Goal: Task Accomplishment & Management: Use online tool/utility

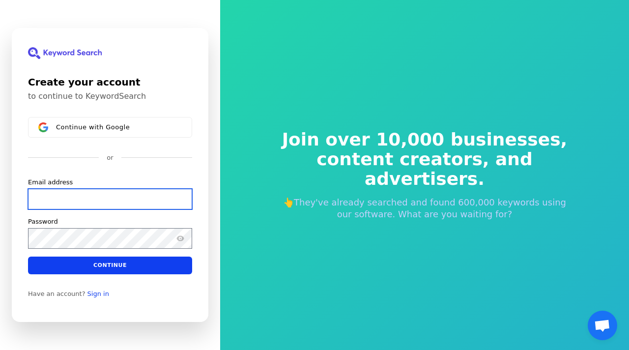
click at [75, 201] on input "Email address" at bounding box center [110, 199] width 164 height 21
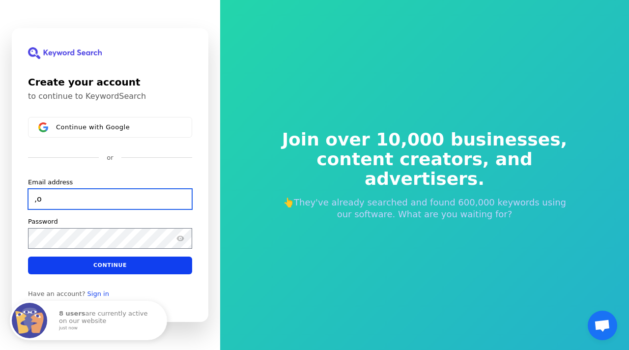
type input ","
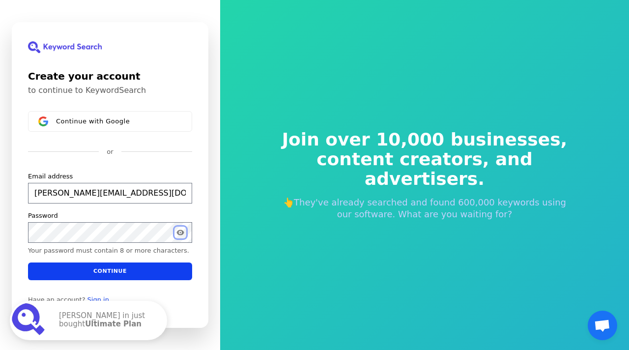
click at [179, 231] on icon "Show password" at bounding box center [180, 232] width 7 height 5
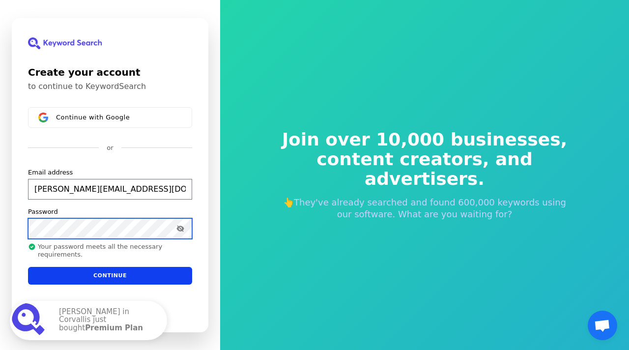
click at [14, 226] on div "Create your account to continue to KeywordSearch Continue with Google or Email …" at bounding box center [110, 175] width 197 height 314
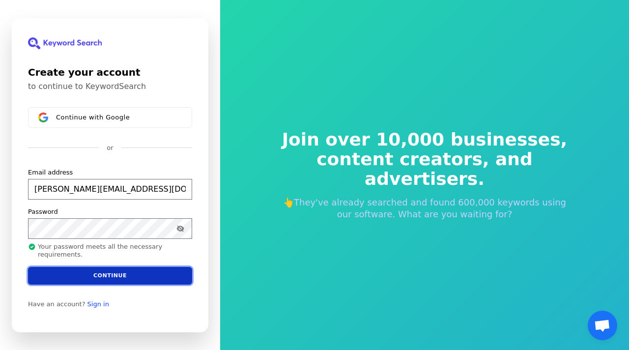
click at [102, 274] on button "Continue" at bounding box center [110, 276] width 164 height 18
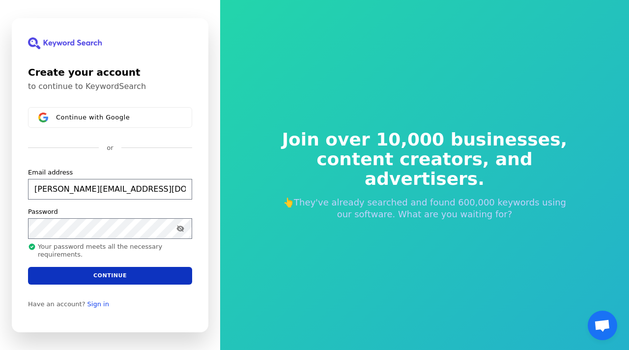
type input "[PERSON_NAME][EMAIL_ADDRESS][DOMAIN_NAME]"
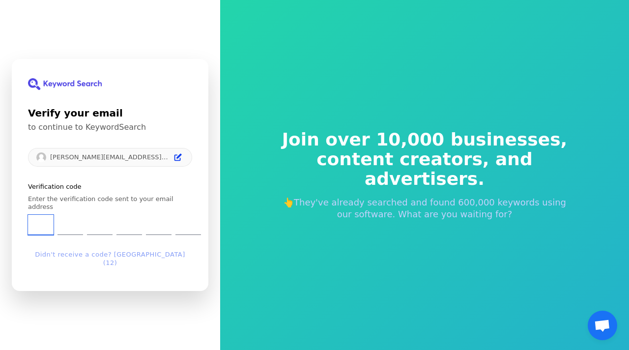
click at [47, 227] on input "Enter verification code. Digit 1" at bounding box center [41, 225] width 26 height 20
type input "7"
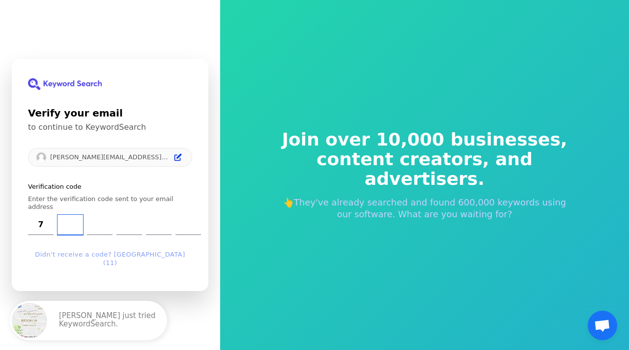
type input "0"
type input "8"
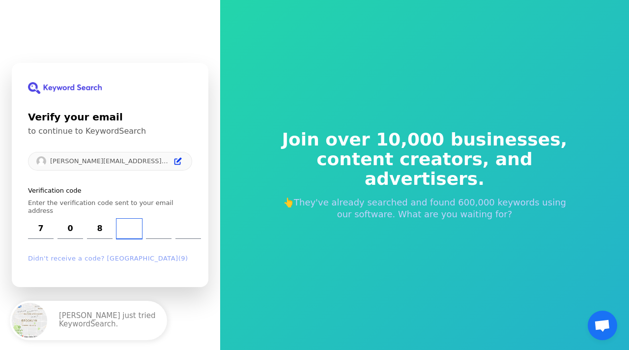
type input "6"
type input "3"
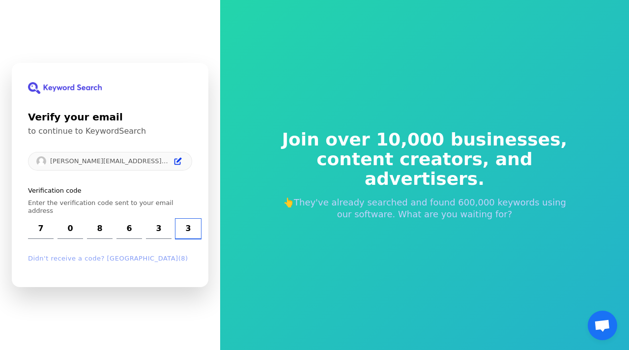
type input "3"
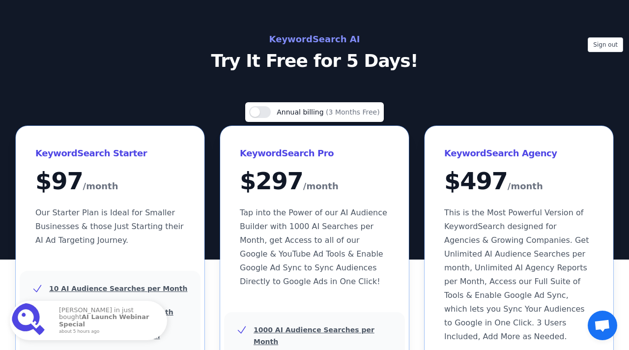
click at [411, 76] on div "Sign out KeywordSearch AI Try It Free for 5 Days!" at bounding box center [314, 130] width 629 height 260
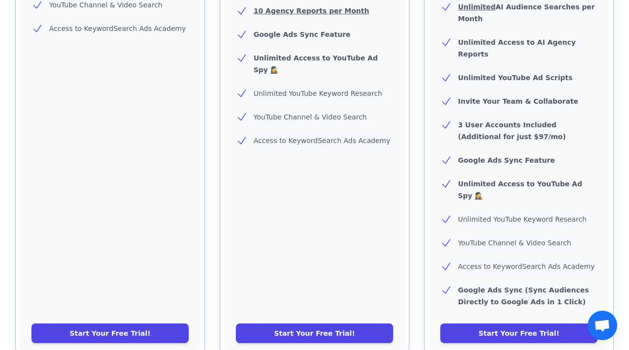
scroll to position [393, 0]
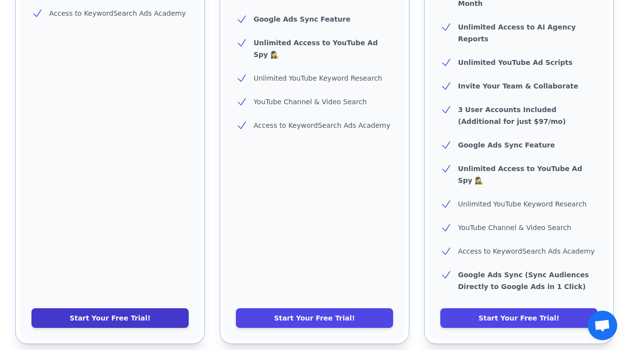
click at [112, 308] on link "Start Your Free Trial!" at bounding box center [109, 318] width 157 height 20
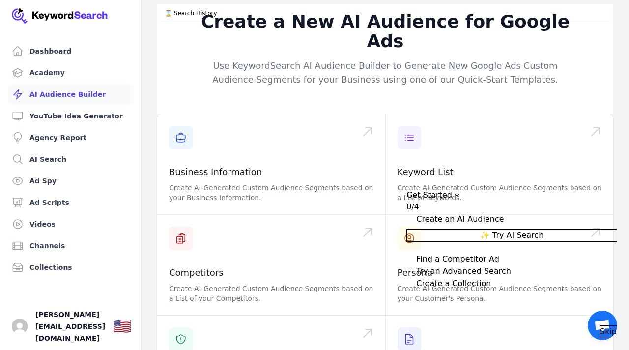
click at [625, 139] on div "Create a New AI Audience for Google Ads Use KeywordSearch AI Audience Builder t…" at bounding box center [386, 258] width 488 height 509
click at [544, 230] on span "✨ Try AI Search" at bounding box center [511, 236] width 63 height 12
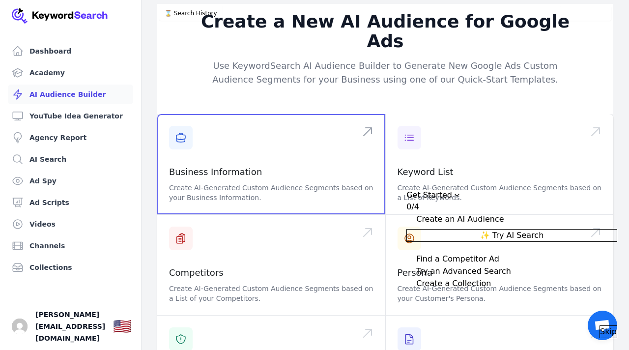
click at [276, 114] on span at bounding box center [271, 164] width 228 height 100
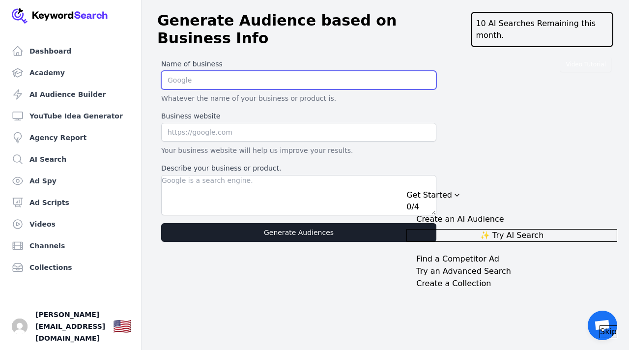
click at [190, 71] on input "text" at bounding box center [298, 80] width 275 height 19
type input "KC Visuals Unlimited, Inc."
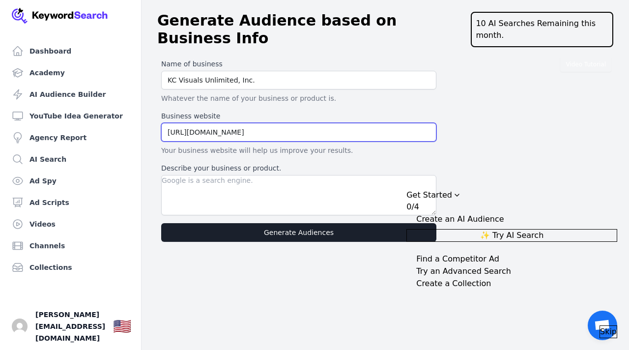
type input "https://kcvisualsunlimited.com"
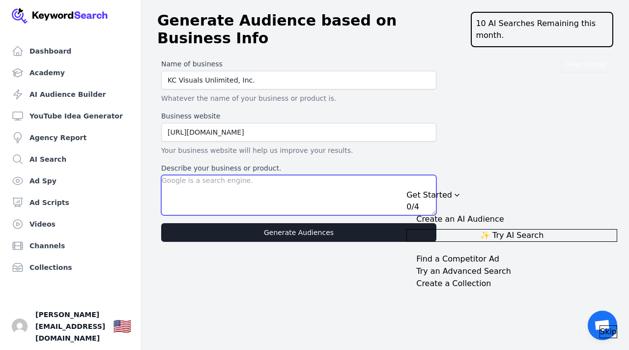
click at [201, 175] on textarea "Describe your business or product." at bounding box center [298, 195] width 275 height 40
click at [330, 175] on textarea "KC Visuals helps companies and professionals create videos to market their busi…" at bounding box center [298, 195] width 275 height 40
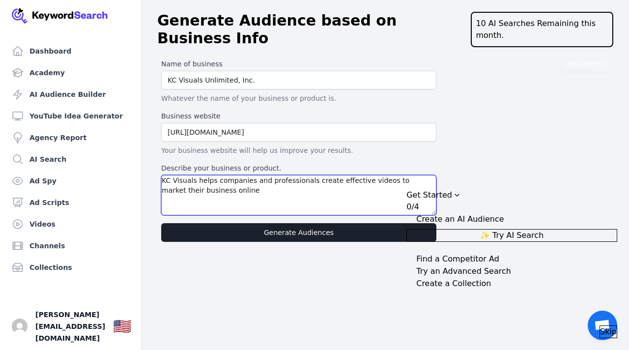
click at [232, 182] on textarea "KC Visuals helps companies and professionals create effective videos to market …" at bounding box center [298, 195] width 275 height 40
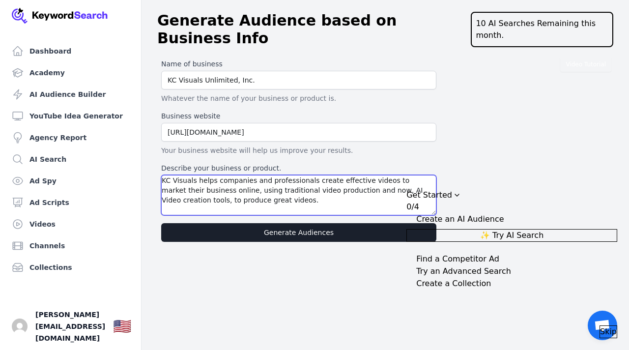
click at [210, 188] on textarea "KC Visuals helps companies and professionals create effective videos to market …" at bounding box center [298, 195] width 275 height 40
click at [206, 187] on textarea "KC Visuals helps companies and professionals create effective videos to market …" at bounding box center [298, 195] width 275 height 40
type textarea "KC Visuals helps companies and professionals create effective videos to market …"
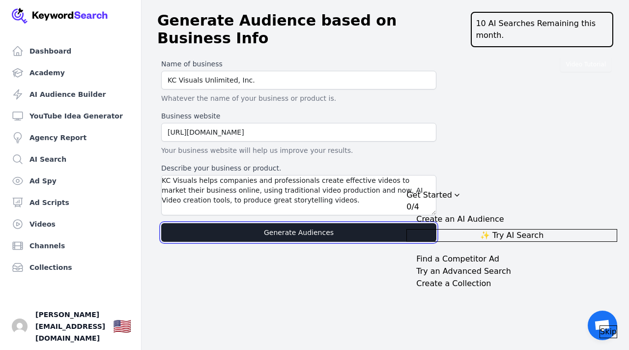
click at [300, 223] on button "Generate Audiences" at bounding box center [298, 232] width 275 height 19
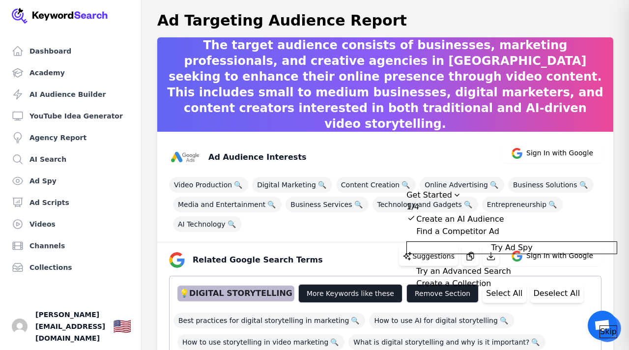
click at [461, 191] on icon "Drag to move checklist" at bounding box center [457, 195] width 8 height 8
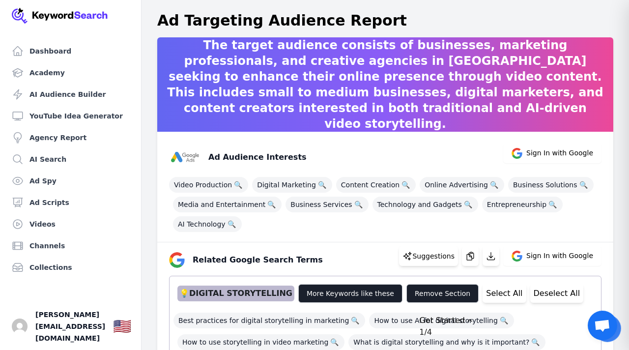
drag, startPoint x: 555, startPoint y: 300, endPoint x: 587, endPoint y: 318, distance: 37.0
click at [587, 318] on button "Get Started 1/4" at bounding box center [524, 327] width 211 height 24
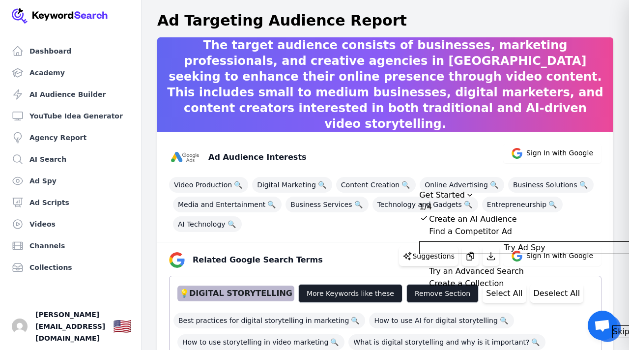
click at [474, 191] on icon "Drag to move checklist" at bounding box center [470, 195] width 8 height 8
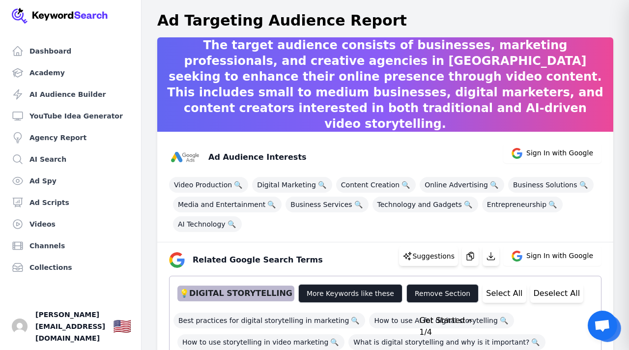
click at [352, 233] on div "Ad Audience Interests Sign In with Google Video Production 🔍 Digital Marketing …" at bounding box center [385, 187] width 456 height 111
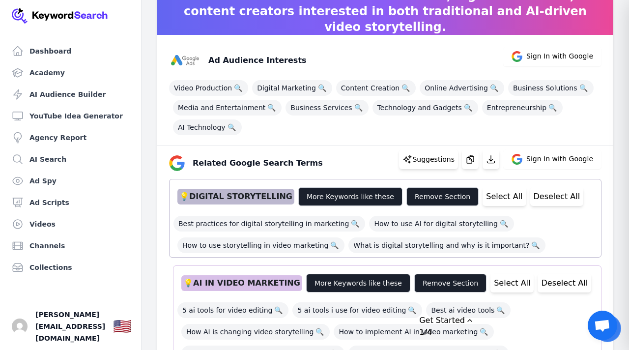
scroll to position [98, 0]
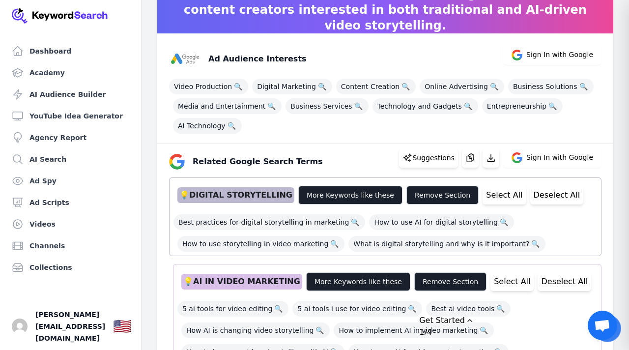
click at [575, 230] on div "Best practices for digital storytelling in marketing 🔍 How to use AI for digita…" at bounding box center [386, 230] width 424 height 43
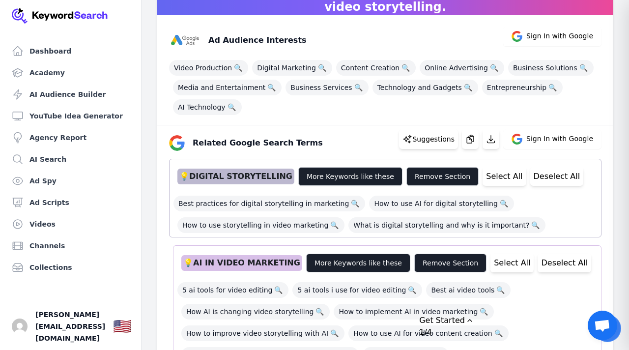
scroll to position [118, 0]
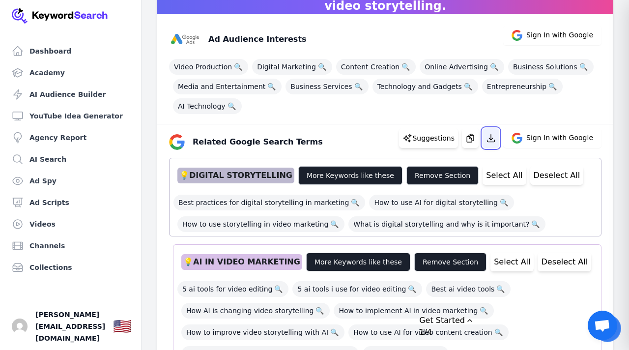
click at [492, 138] on icon "button" at bounding box center [491, 138] width 10 height 10
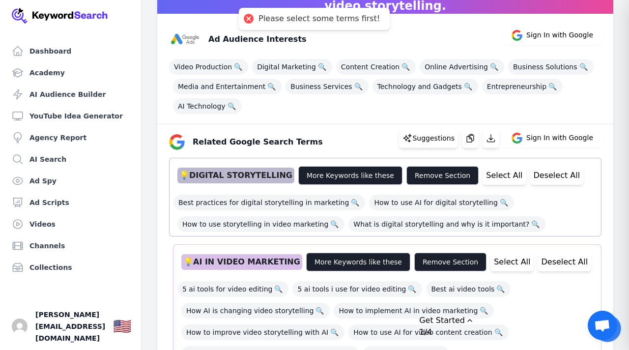
click at [555, 212] on div "Best practices for digital storytelling in marketing 🔍 How to use AI for digita…" at bounding box center [386, 210] width 424 height 43
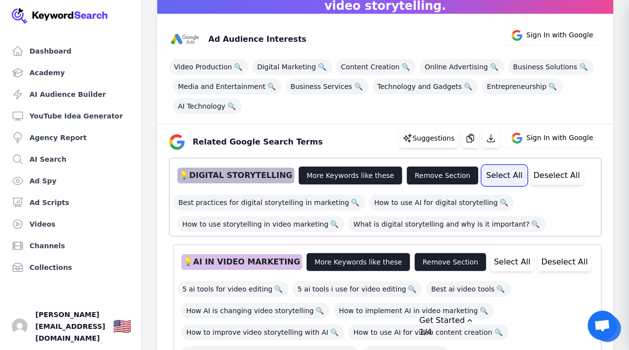
click at [489, 178] on button "Select All" at bounding box center [504, 175] width 43 height 19
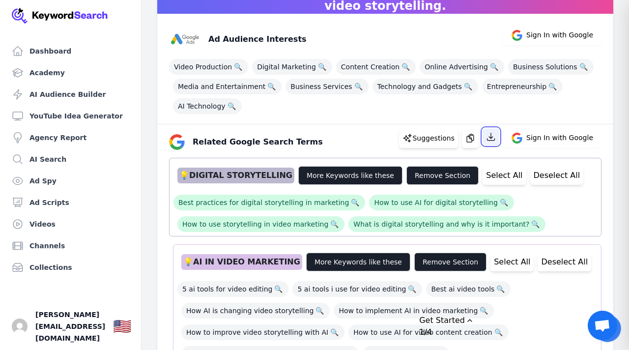
click at [493, 139] on icon "button" at bounding box center [491, 137] width 10 height 10
click at [595, 231] on div "Best practices for digital storytelling in marketing 🔍 How to use AI for digita…" at bounding box center [386, 210] width 424 height 43
click at [387, 133] on div "Related Google Search Terms Suggestions Sign In with Google" at bounding box center [381, 138] width 441 height 24
click at [588, 258] on div "💡 AI IN VIDEO MARKETING More Keywords like these Remove Section Select All Dese…" at bounding box center [388, 262] width 420 height 27
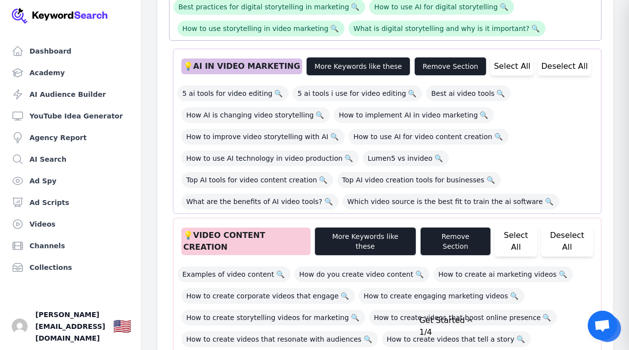
scroll to position [315, 0]
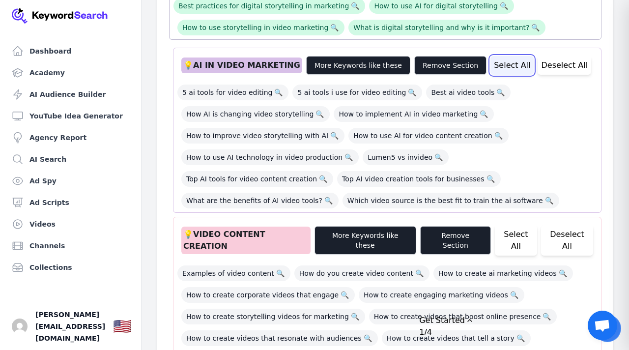
click at [491, 69] on button "Select All" at bounding box center [512, 65] width 43 height 19
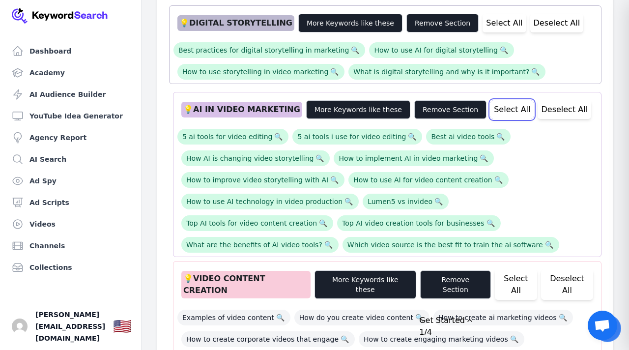
scroll to position [256, 0]
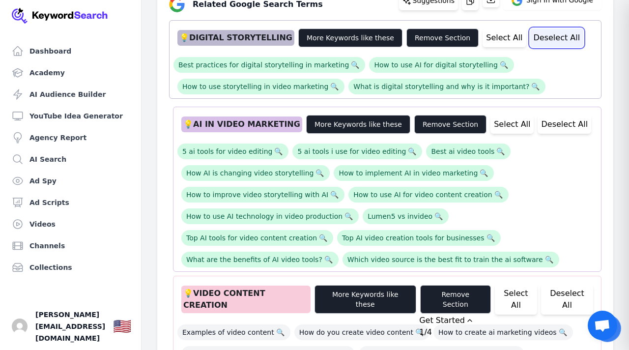
click at [536, 42] on button "Deselect All" at bounding box center [558, 38] width 54 height 19
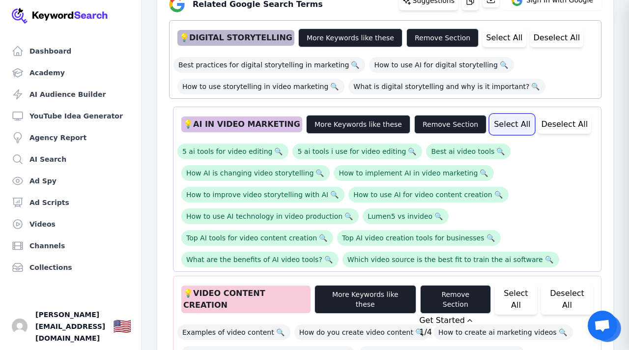
click at [491, 128] on button "Select All" at bounding box center [512, 124] width 43 height 19
click at [542, 261] on div "5 ai tools for video editing 🔍 5 ai tools i use for video editing 🔍 Best ai vid…" at bounding box center [388, 203] width 420 height 130
click at [394, 8] on div "Related Google Search Terms Suggestions Sign In with Google" at bounding box center [381, 1] width 441 height 24
click at [584, 260] on div "5 ai tools for video editing 🔍 5 ai tools i use for video editing 🔍 Best ai vid…" at bounding box center [388, 203] width 420 height 130
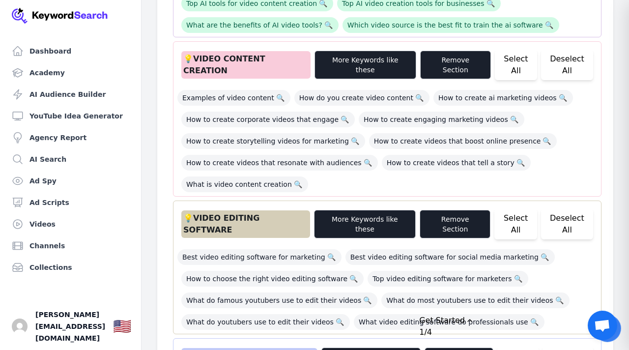
scroll to position [492, 0]
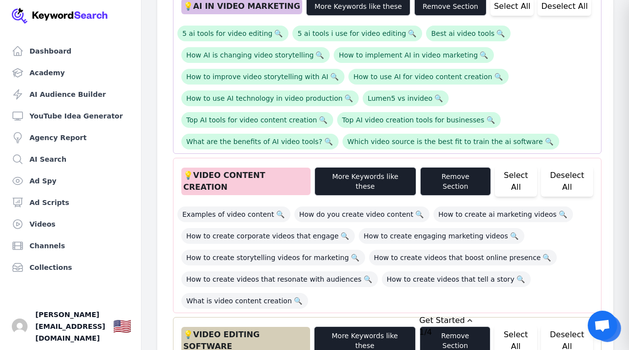
scroll to position [354, 0]
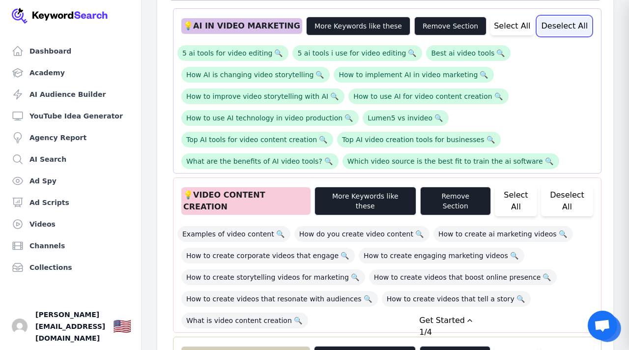
click at [538, 23] on button "Deselect All" at bounding box center [565, 26] width 54 height 19
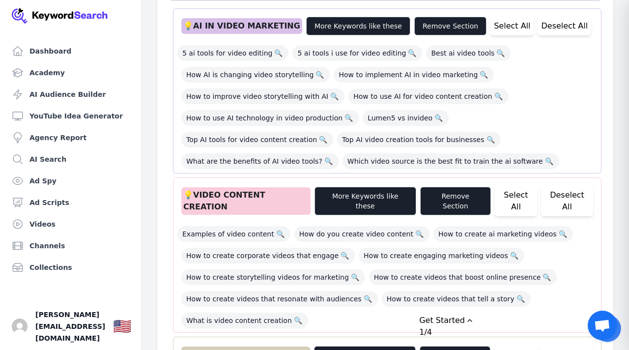
click at [557, 221] on div "Examples of video content 🔍 How do you create video content 🔍 How to create ai …" at bounding box center [388, 274] width 420 height 108
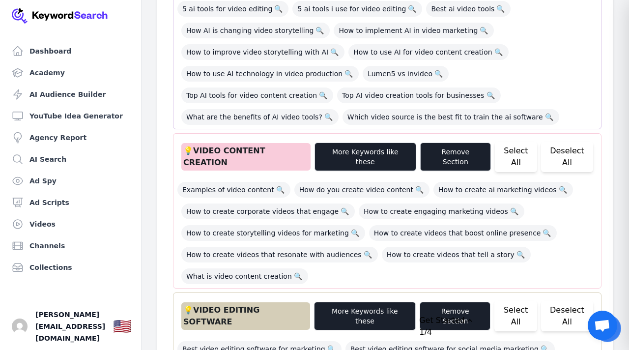
scroll to position [413, 0]
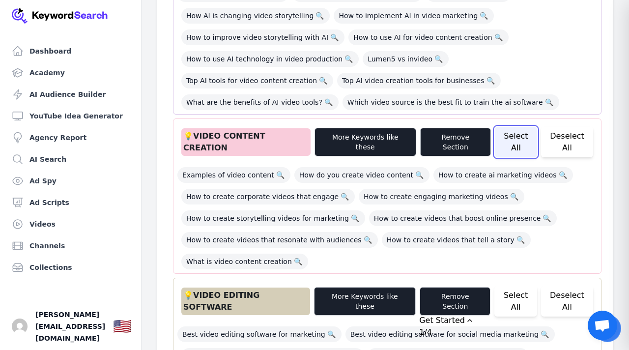
click at [505, 138] on button "Select All" at bounding box center [516, 142] width 42 height 30
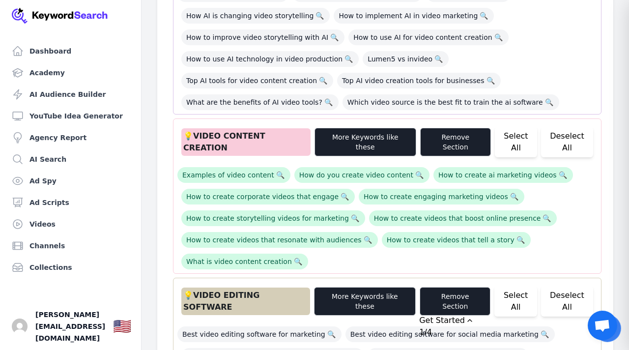
click at [583, 230] on div "Examples of video content 🔍 How do you create video content 🔍 How to create ai …" at bounding box center [388, 215] width 420 height 108
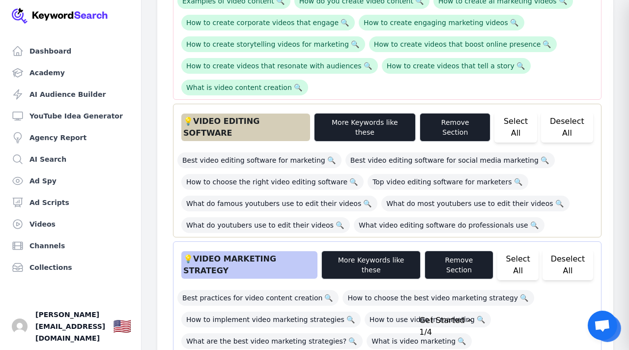
scroll to position [590, 0]
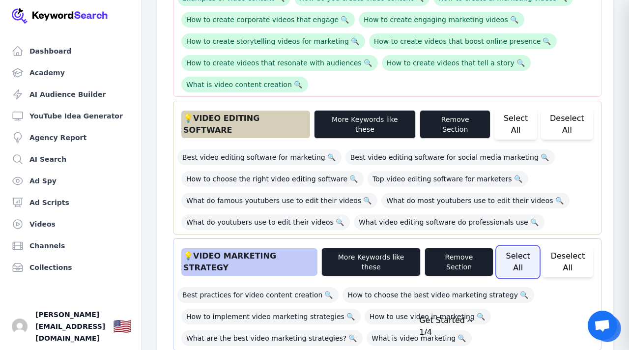
click at [520, 247] on button "Select All" at bounding box center [518, 262] width 41 height 30
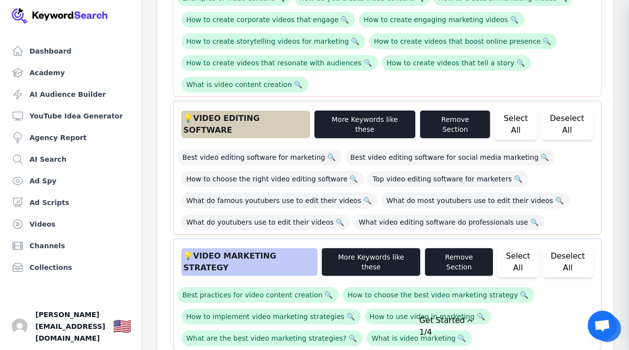
click at [583, 281] on div "Best practices for video content creation 🔍 How to choose the best video market…" at bounding box center [388, 313] width 420 height 65
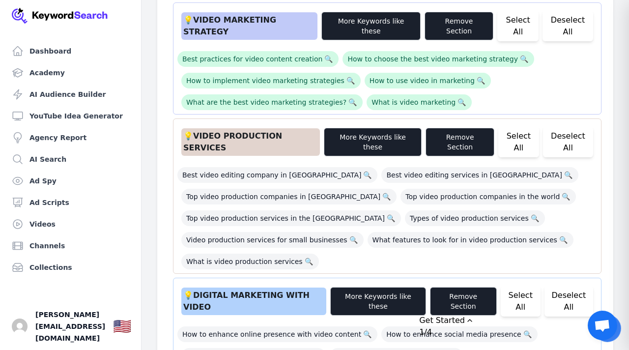
scroll to position [846, 0]
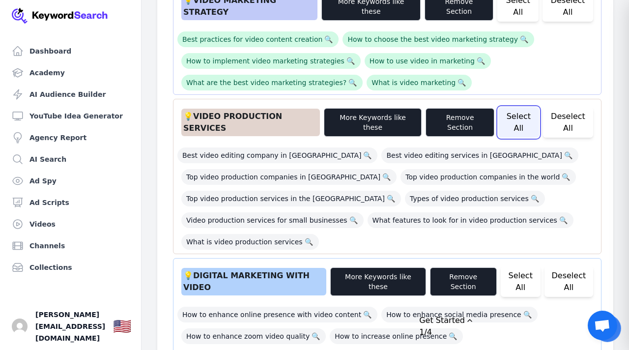
click at [521, 107] on button "Select All" at bounding box center [519, 122] width 41 height 30
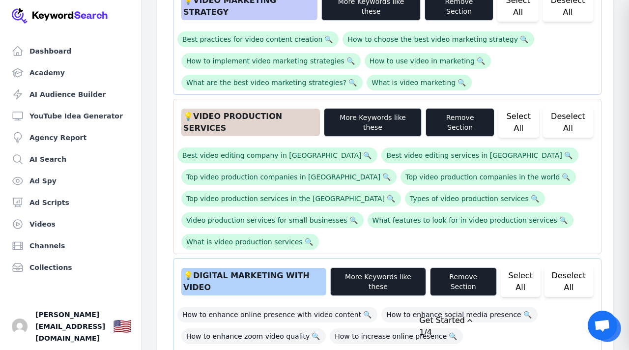
click at [591, 197] on div "Best video editing company in usa 🔍 Best video editing services in usa 🔍 Top vi…" at bounding box center [388, 196] width 420 height 108
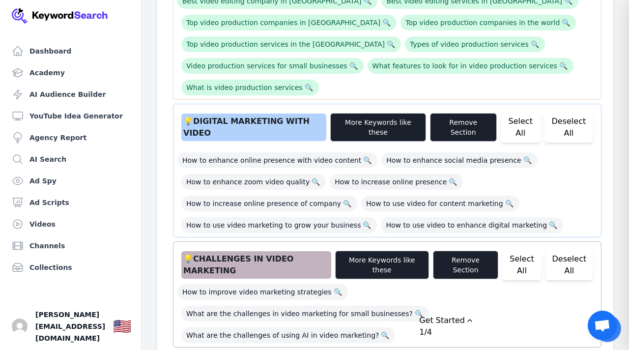
scroll to position [1003, 0]
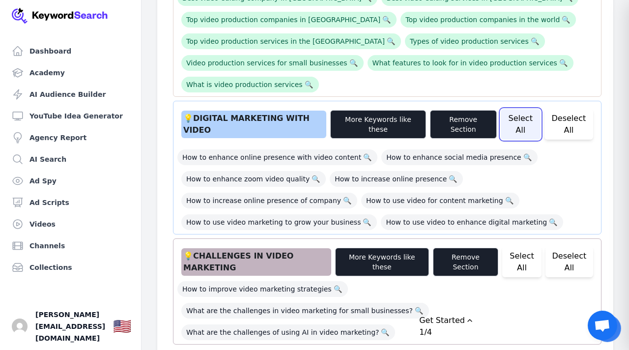
click at [523, 109] on button "Select All" at bounding box center [521, 124] width 40 height 30
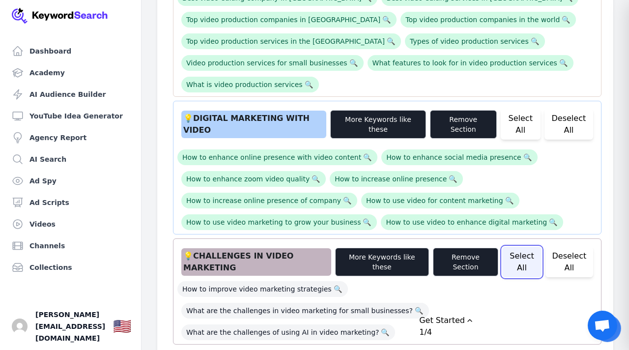
click at [524, 247] on button "Select All" at bounding box center [522, 262] width 39 height 30
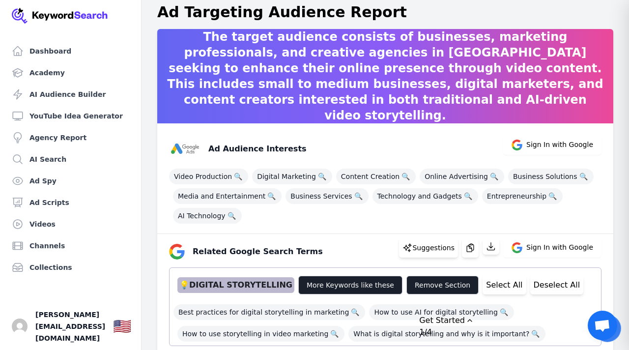
scroll to position [0, 0]
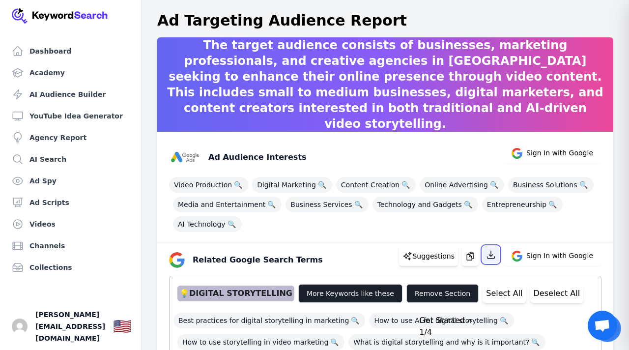
click at [495, 258] on icon "button" at bounding box center [491, 254] width 7 height 7
click at [465, 152] on div "Ad Audience Interests Sign In with Google" at bounding box center [381, 153] width 441 height 39
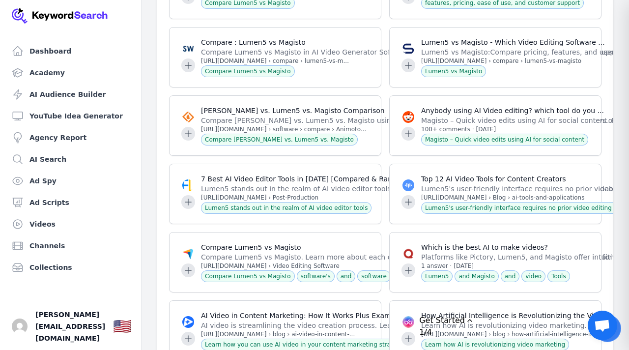
scroll to position [4229, 0]
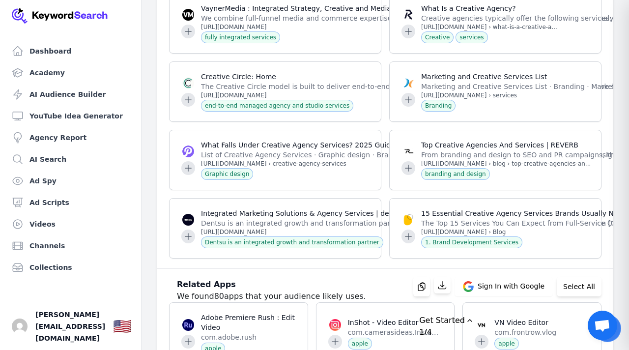
scroll to position [33425, 0]
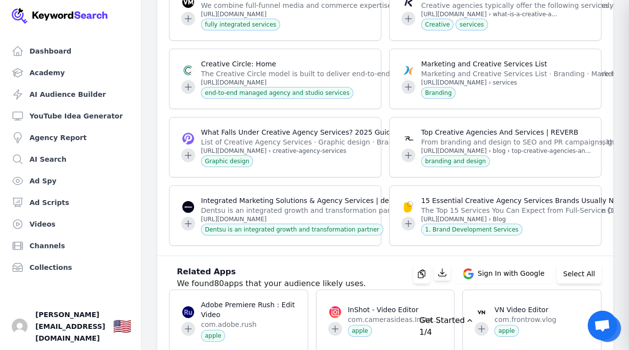
click at [397, 290] on div "Related Apps We found 80 apps that your audience likely uses. Sign In with Goog…" at bounding box center [381, 273] width 441 height 31
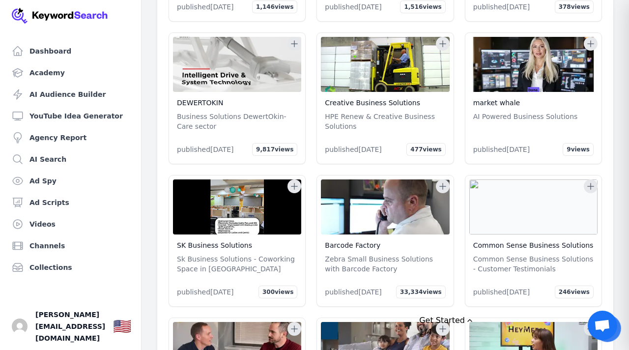
scroll to position [40034, 0]
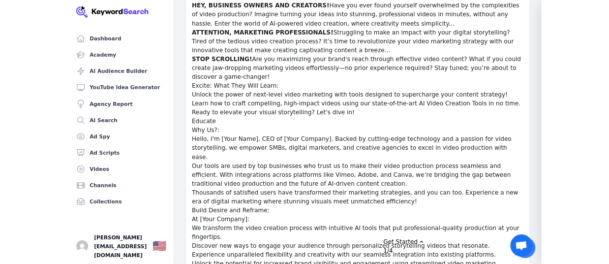
scroll to position [55201, 0]
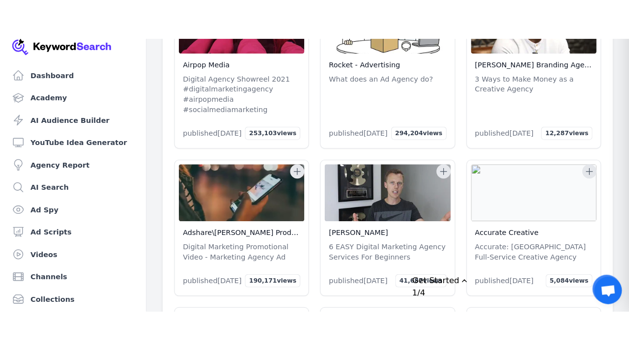
scroll to position [54847, 0]
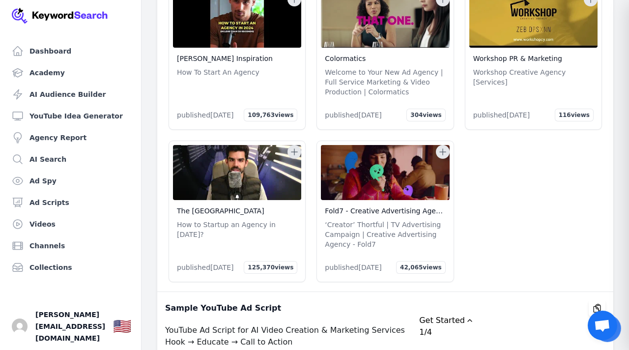
drag, startPoint x: 606, startPoint y: 290, endPoint x: 602, endPoint y: 149, distance: 141.7
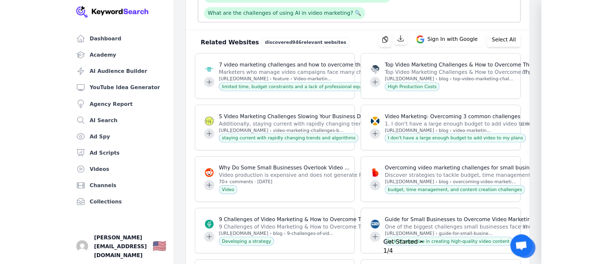
scroll to position [1117, 0]
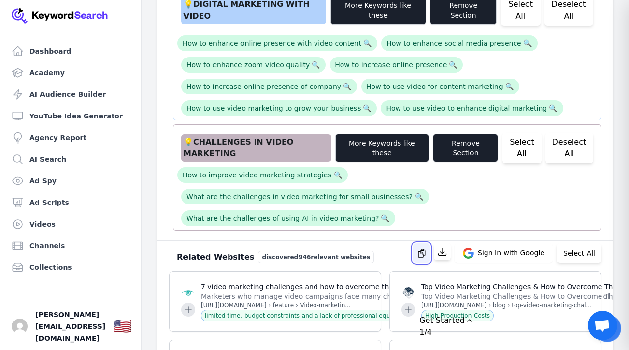
click at [427, 248] on icon "button" at bounding box center [422, 253] width 10 height 10
copy div "Overit Media Overit Digital Marketing Agency Services: Creative published 3 yea…"
click at [406, 243] on div "Related Websites discovered 946 relevant websites Sign In with Google Select All" at bounding box center [381, 253] width 441 height 21
click at [575, 243] on button "Select All" at bounding box center [579, 253] width 45 height 20
click at [418, 248] on icon "button" at bounding box center [413, 253] width 10 height 10
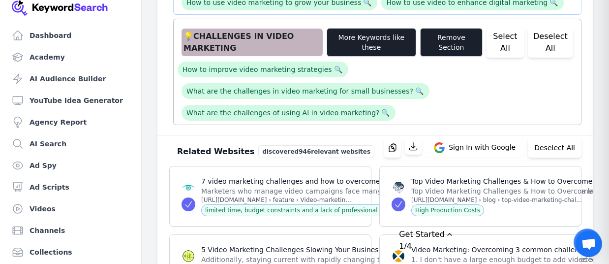
scroll to position [1275, 0]
